Goal: Check status

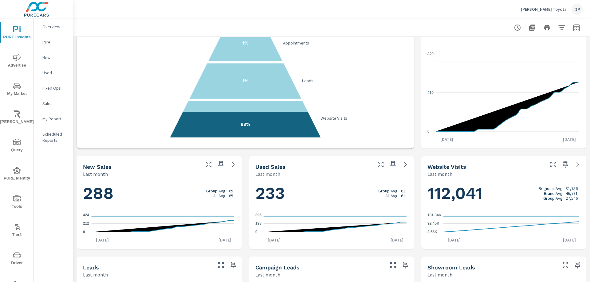
scroll to position [21, 0]
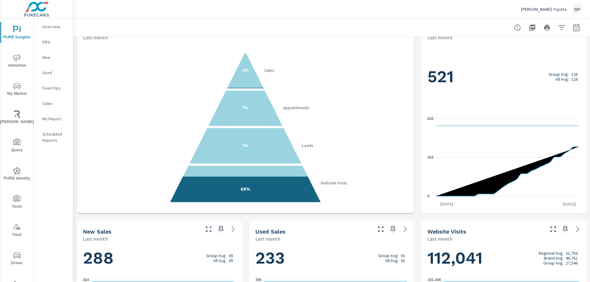
click at [575, 29] on icon "button" at bounding box center [576, 27] width 7 height 7
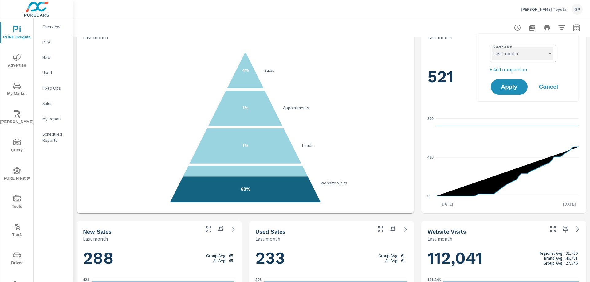
click at [537, 58] on select "Custom [DATE] Last week Last 7 days Last 14 days Last 30 days Last 45 days Last…" at bounding box center [522, 53] width 61 height 12
click at [492, 47] on select "Custom [DATE] Last week Last 7 days Last 14 days Last 30 days Last 45 days Last…" at bounding box center [522, 53] width 61 height 12
select select "Month to date"
click at [509, 90] on span "Apply" at bounding box center [508, 87] width 25 height 6
